Goal: Navigation & Orientation: Find specific page/section

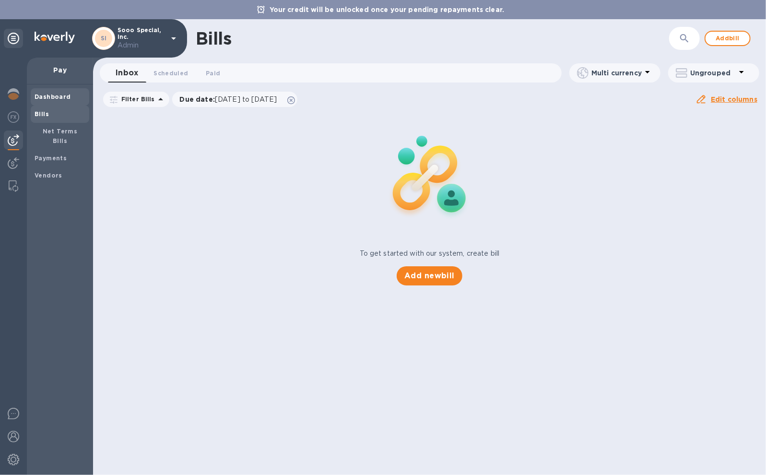
click at [56, 97] on b "Dashboard" at bounding box center [53, 96] width 36 height 7
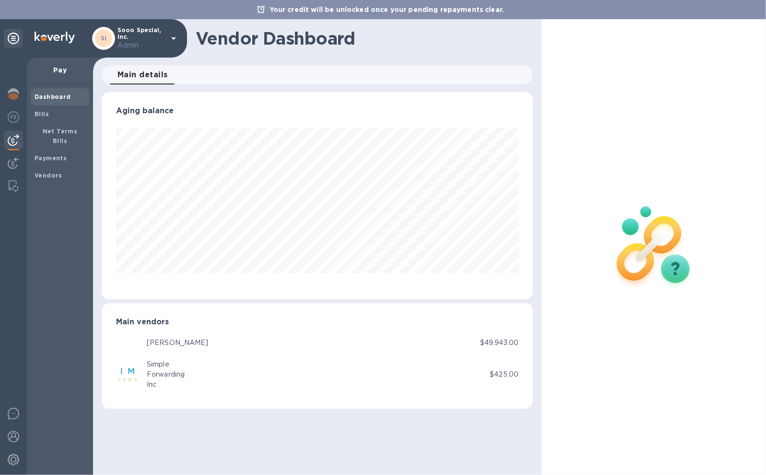
scroll to position [207, 430]
click at [12, 97] on img at bounding box center [14, 94] width 12 height 12
